Goal: Task Accomplishment & Management: Use online tool/utility

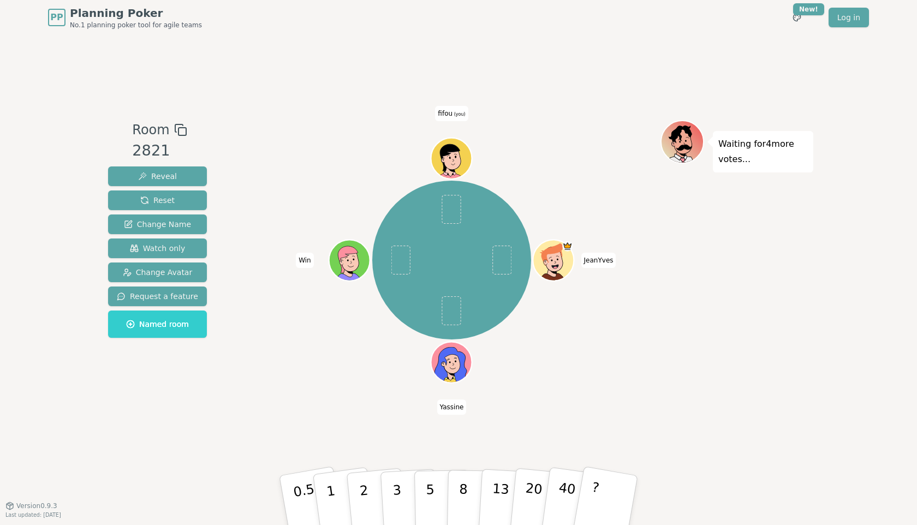
click at [467, 443] on div "Room 2821 Reveal Reset Change Name Watch only Change Avatar Request a feature N…" at bounding box center [458, 270] width 709 height 470
click at [459, 482] on p "8" at bounding box center [462, 499] width 9 height 59
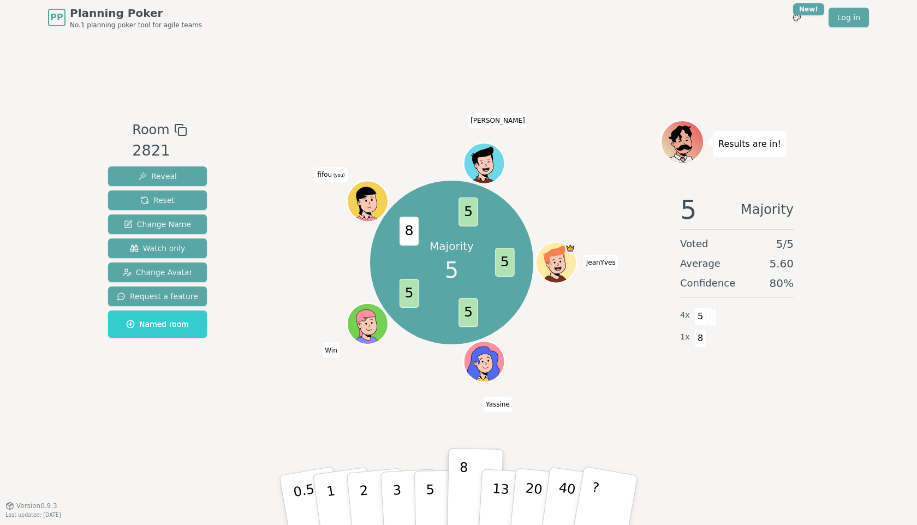
drag, startPoint x: 252, startPoint y: 236, endPoint x: 244, endPoint y: 234, distance: 8.5
click at [252, 236] on div "Majority 5 5 5 5 8 5 [PERSON_NAME] Win fifou (you) [PERSON_NAME]" at bounding box center [451, 263] width 417 height 246
click at [170, 205] on span "Reset" at bounding box center [157, 200] width 34 height 11
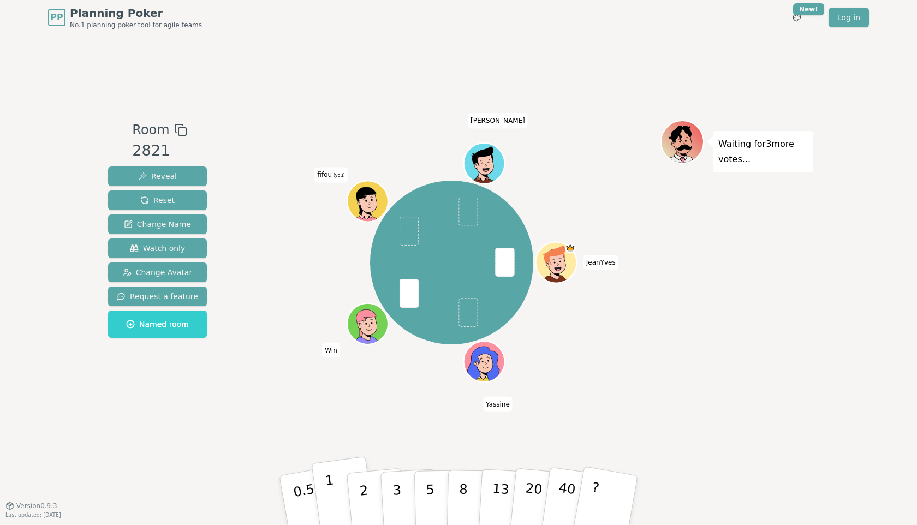
click at [330, 485] on p "1" at bounding box center [332, 501] width 16 height 59
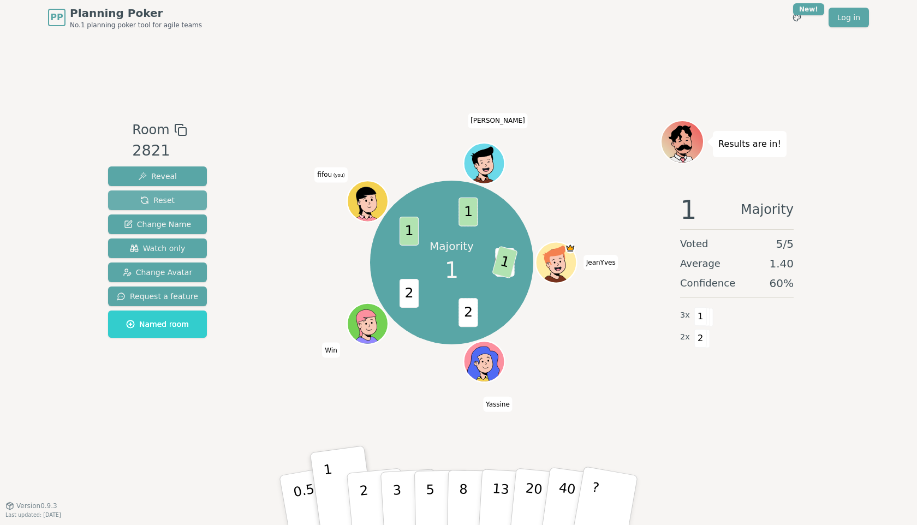
click at [184, 201] on button "Reset" at bounding box center [157, 200] width 99 height 20
drag, startPoint x: 184, startPoint y: 201, endPoint x: 244, endPoint y: 171, distance: 67.1
click at [184, 201] on button "Reset" at bounding box center [157, 200] width 99 height 20
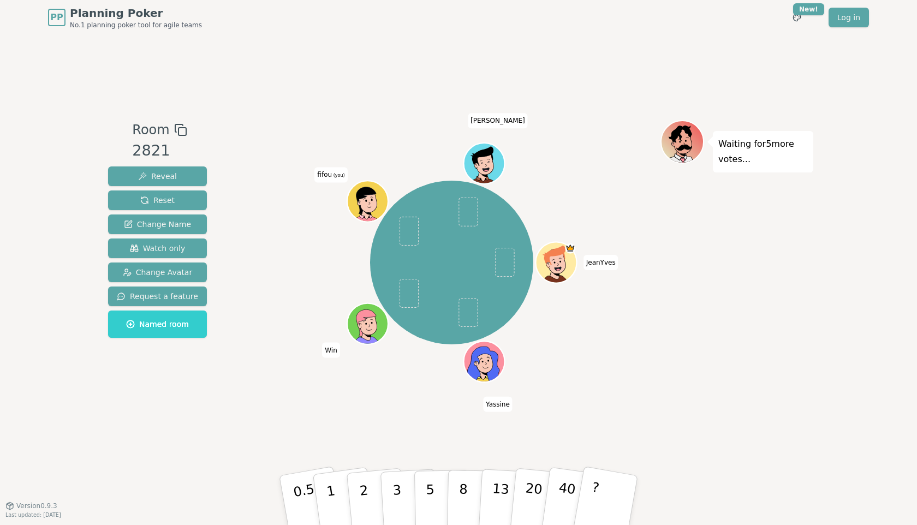
click at [426, 54] on div "Room 2821 Reveal Reset Change Name Watch only Change Avatar Request a feature N…" at bounding box center [458, 270] width 709 height 470
click at [359, 446] on div "Room 2821 Reveal Reset Change Name Watch only Change Avatar Request a feature N…" at bounding box center [458, 270] width 709 height 470
click at [336, 484] on button "1" at bounding box center [343, 500] width 65 height 88
click at [245, 230] on div "[PERSON_NAME] Win fifou (you) [PERSON_NAME]" at bounding box center [451, 263] width 417 height 246
click at [183, 205] on button "Reset" at bounding box center [157, 200] width 99 height 20
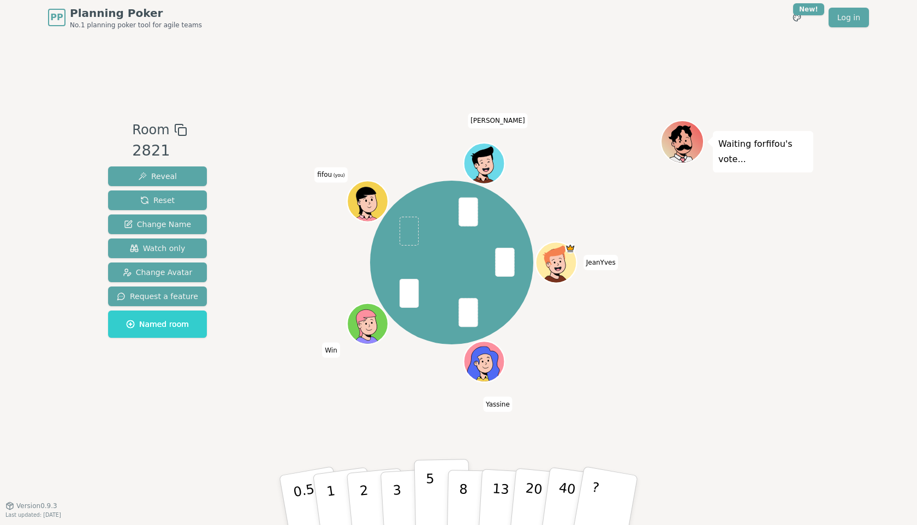
click at [430, 481] on p "5" at bounding box center [430, 500] width 9 height 59
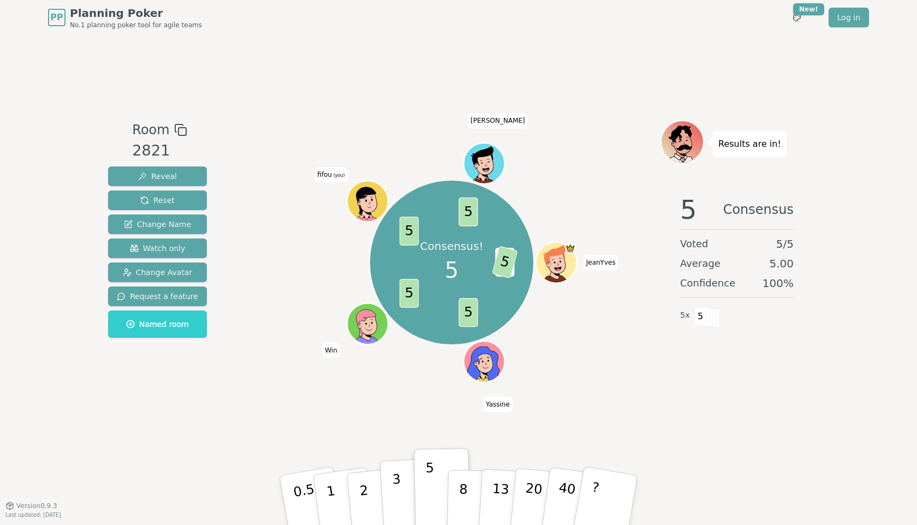
click at [399, 484] on p "3" at bounding box center [398, 500] width 12 height 59
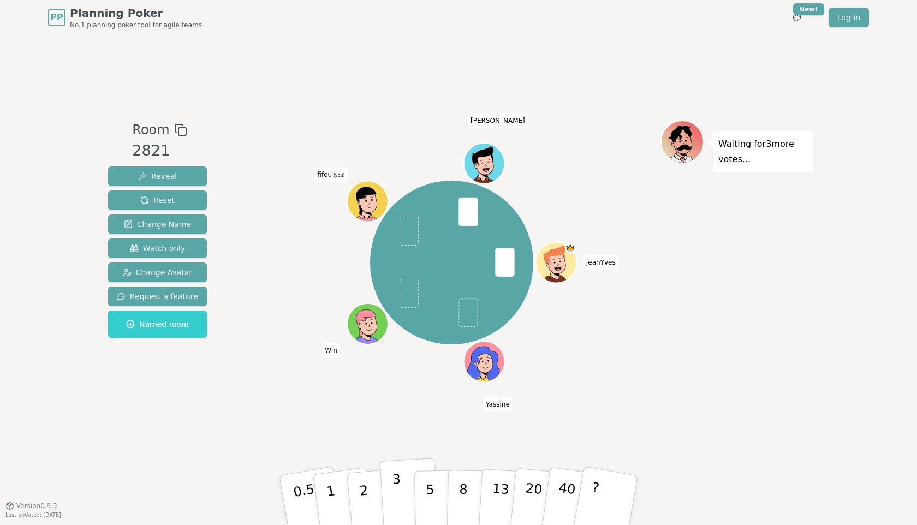
click at [400, 490] on button "3" at bounding box center [409, 500] width 59 height 85
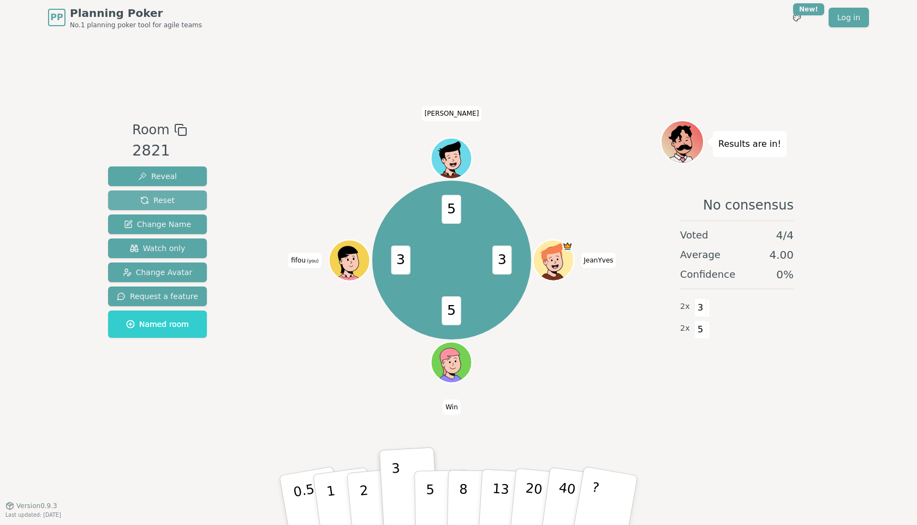
click at [170, 200] on span "Reset" at bounding box center [157, 200] width 34 height 11
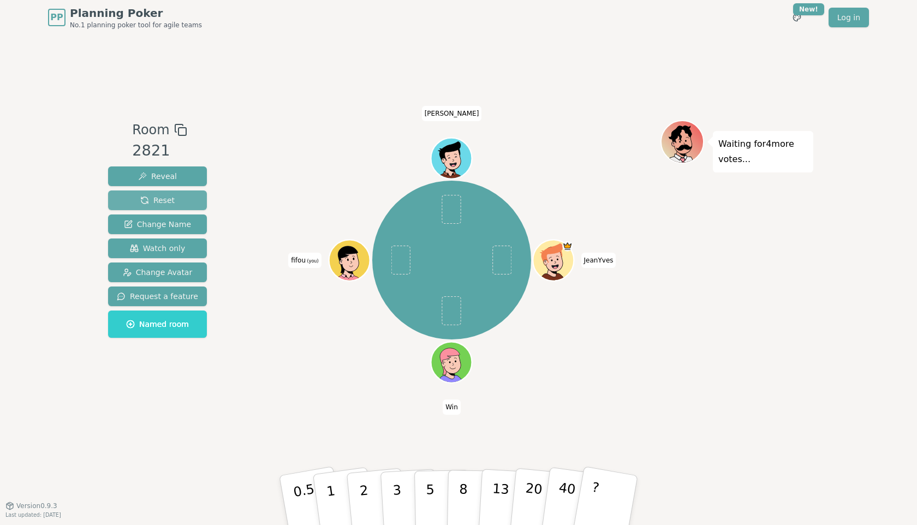
click at [182, 205] on button "Reset" at bounding box center [157, 200] width 99 height 20
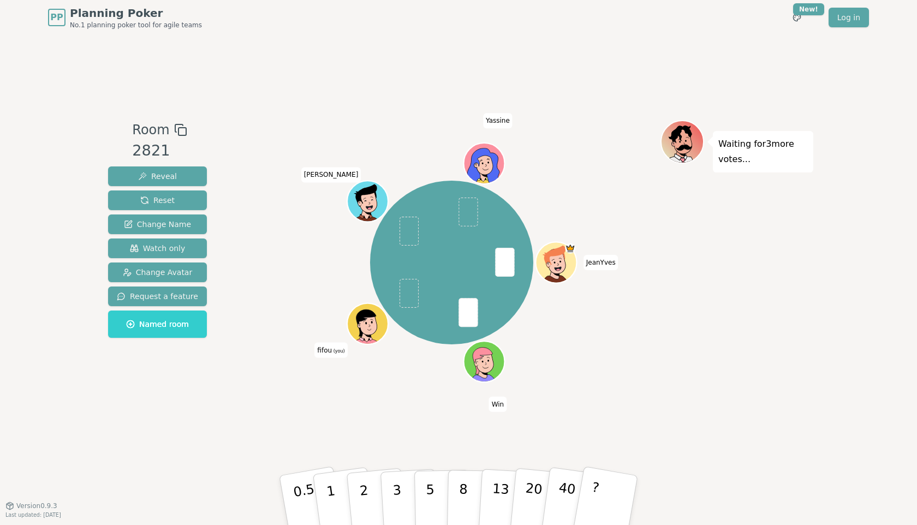
click at [742, 377] on div "Waiting for 3 more votes..." at bounding box center [736, 270] width 153 height 300
drag, startPoint x: 768, startPoint y: 377, endPoint x: 512, endPoint y: 443, distance: 264.8
click at [768, 377] on div "Waiting for 3 more votes..." at bounding box center [736, 270] width 153 height 300
click at [338, 498] on button "1" at bounding box center [343, 500] width 65 height 88
drag, startPoint x: 684, startPoint y: 450, endPoint x: 644, endPoint y: 467, distance: 43.8
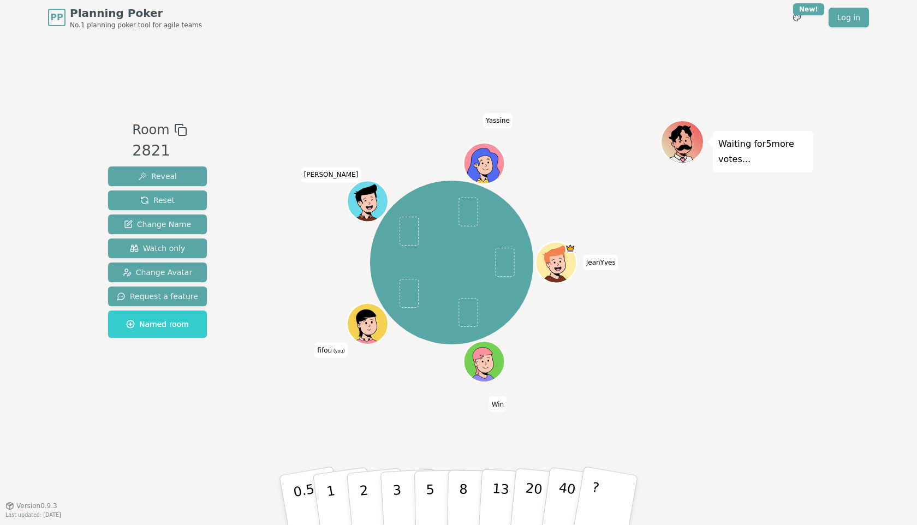
click at [684, 450] on div "Room 2821 Reveal Reset Change Name Watch only Change Avatar Request a feature N…" at bounding box center [458, 270] width 709 height 470
drag, startPoint x: 595, startPoint y: 483, endPoint x: 711, endPoint y: 432, distance: 126.8
click at [596, 483] on p "?" at bounding box center [593, 498] width 17 height 59
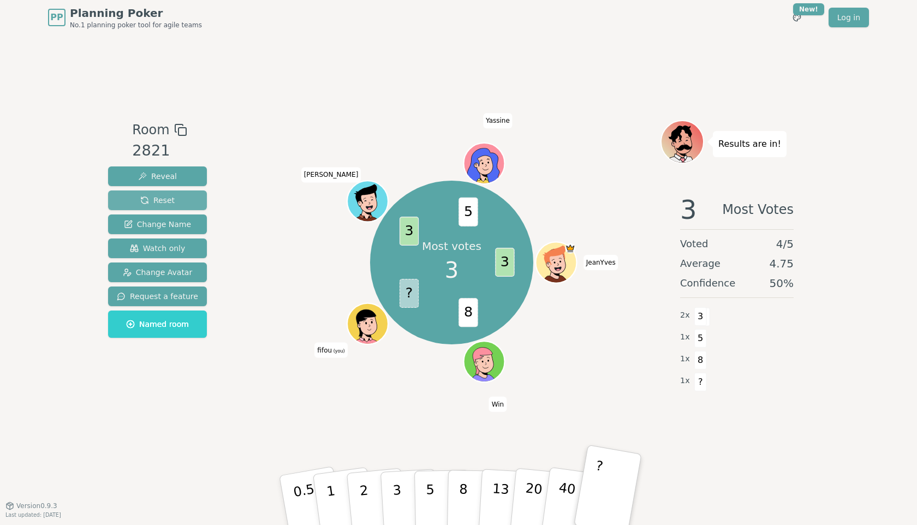
click at [165, 200] on span "Reset" at bounding box center [157, 200] width 34 height 11
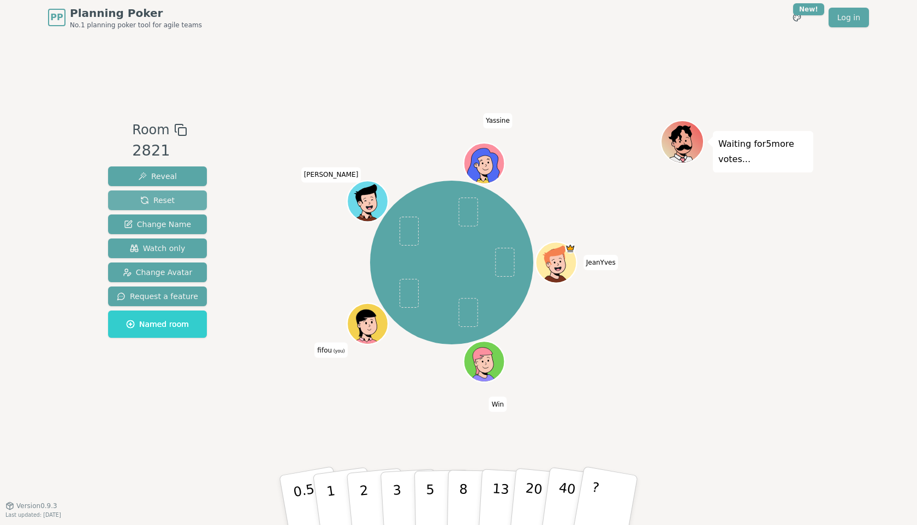
click at [172, 196] on button "Reset" at bounding box center [157, 200] width 99 height 20
click at [384, 92] on div "Room 2821 Reveal Reset Change Name Watch only Change Avatar Request a feature N…" at bounding box center [458, 270] width 709 height 470
click at [365, 479] on p "2" at bounding box center [365, 501] width 14 height 59
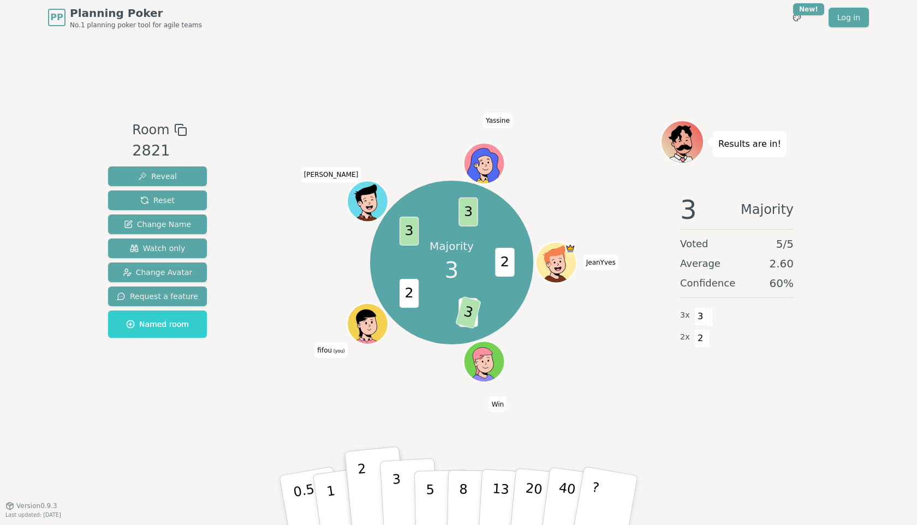
click at [401, 495] on button "3" at bounding box center [409, 500] width 59 height 85
